Goal: Find specific page/section: Find specific page/section

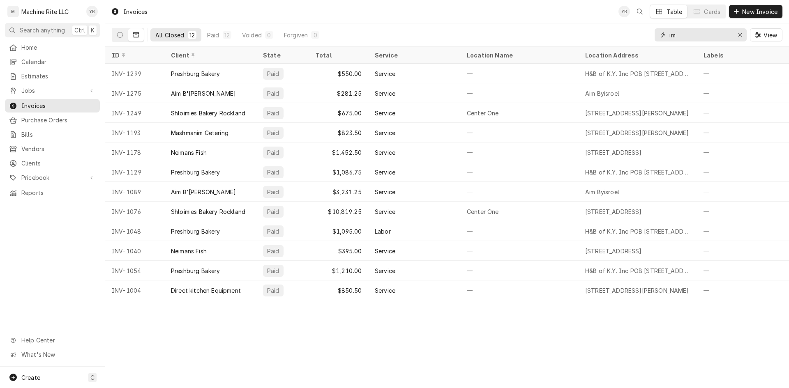
drag, startPoint x: 693, startPoint y: 39, endPoint x: 613, endPoint y: 35, distance: 80.2
click at [614, 35] on div "All Closed 12 Paid 12 Voided 0 Forgiven 0 im View" at bounding box center [447, 34] width 670 height 23
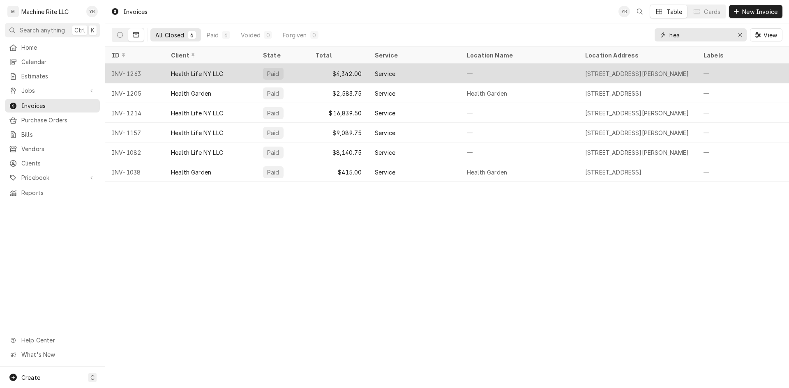
type input "hea"
click at [189, 78] on div "Health Life NY LLC" at bounding box center [210, 74] width 92 height 20
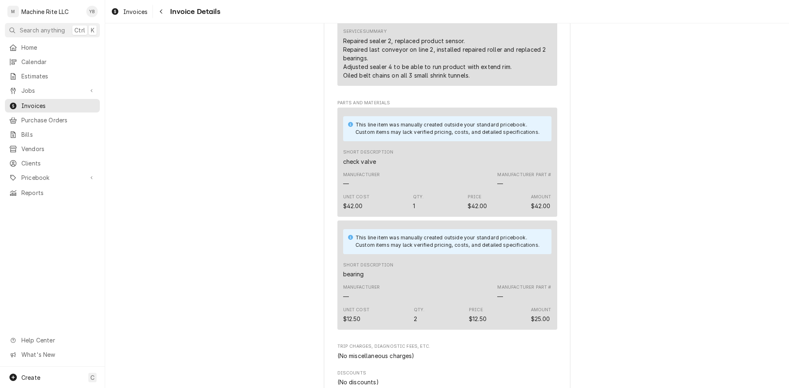
scroll to position [1027, 0]
